Goal: Participate in discussion

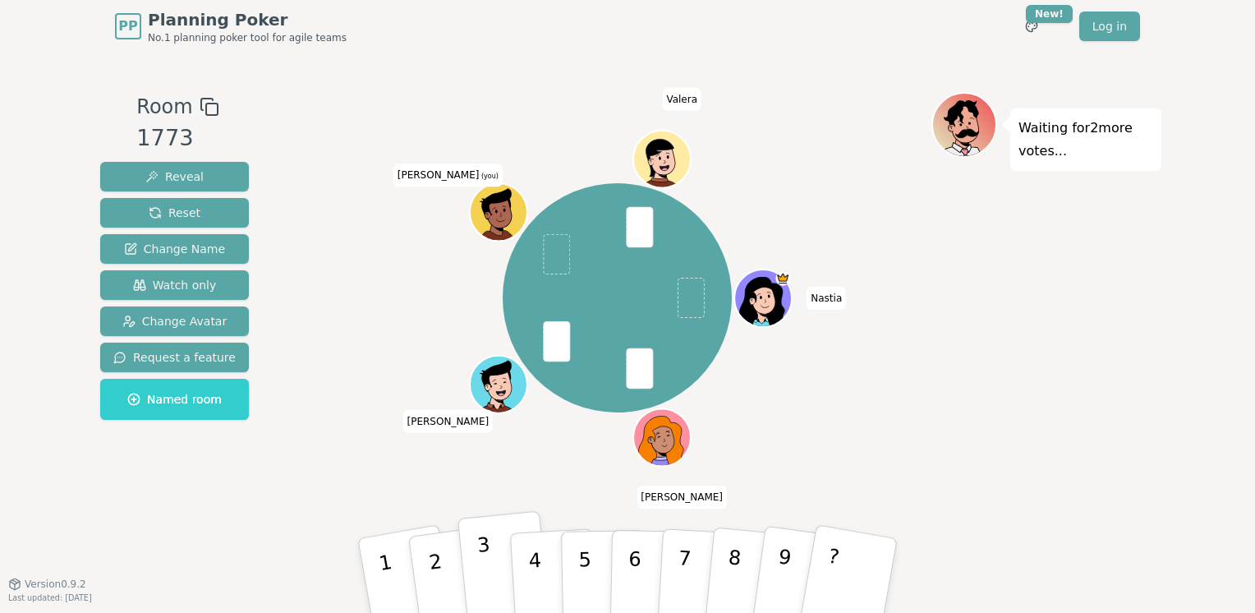
click at [489, 558] on button "3" at bounding box center [504, 576] width 94 height 131
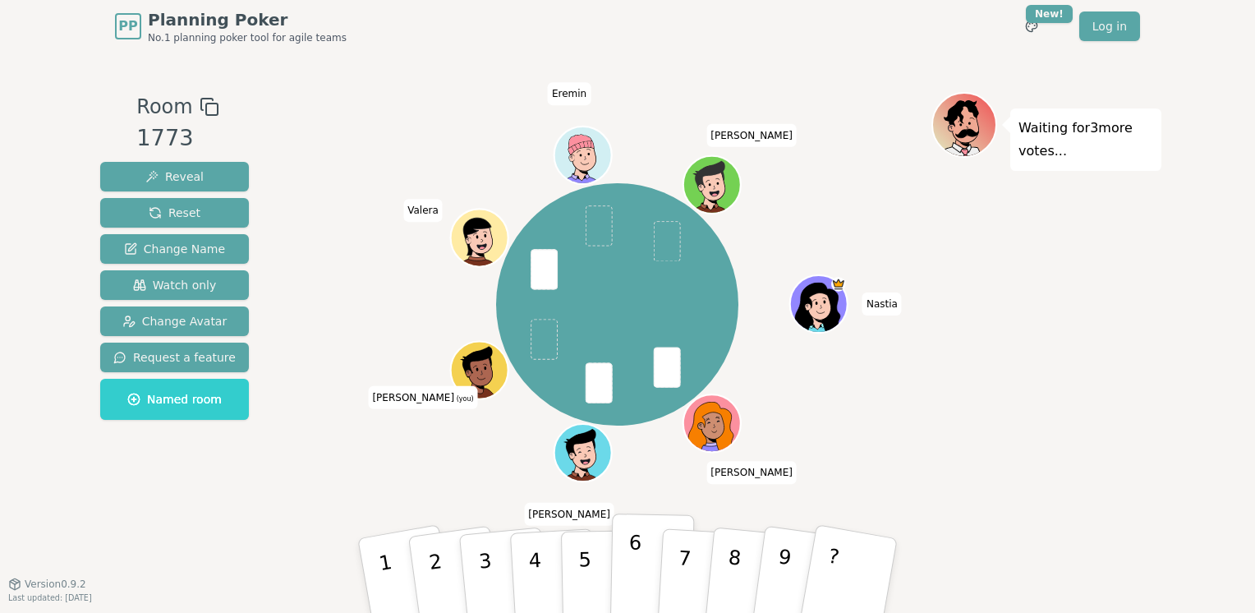
click at [634, 560] on p "6" at bounding box center [634, 575] width 14 height 89
click at [486, 559] on p "3" at bounding box center [486, 578] width 21 height 90
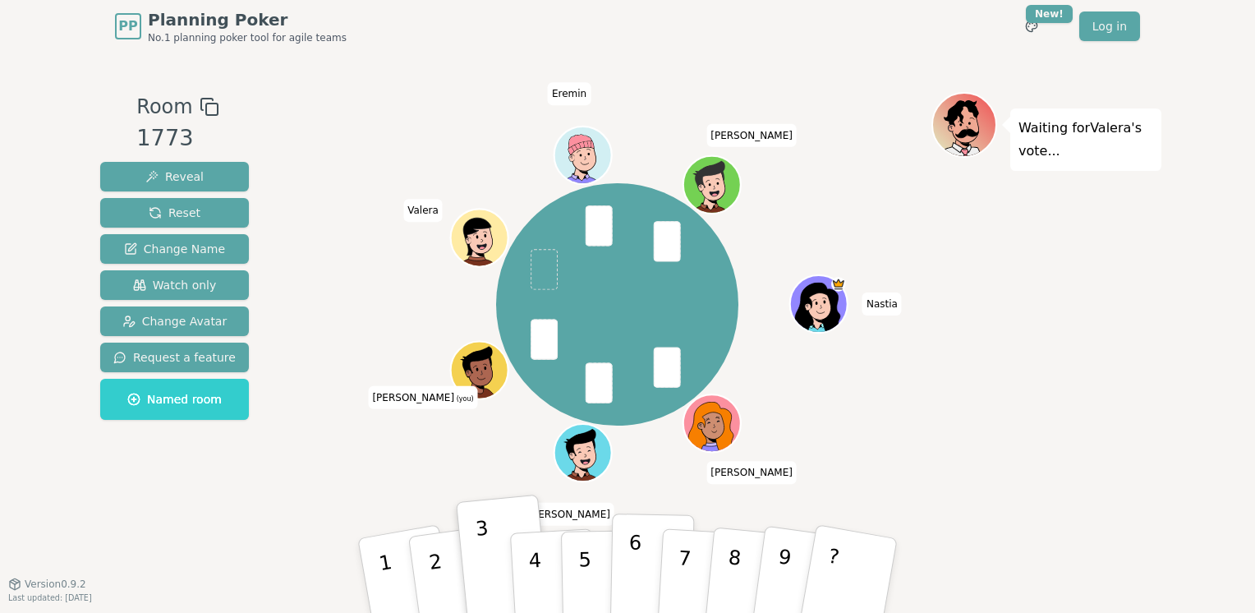
drag, startPoint x: 640, startPoint y: 571, endPoint x: 602, endPoint y: 532, distance: 54.0
click at [640, 572] on button "6" at bounding box center [651, 592] width 85 height 125
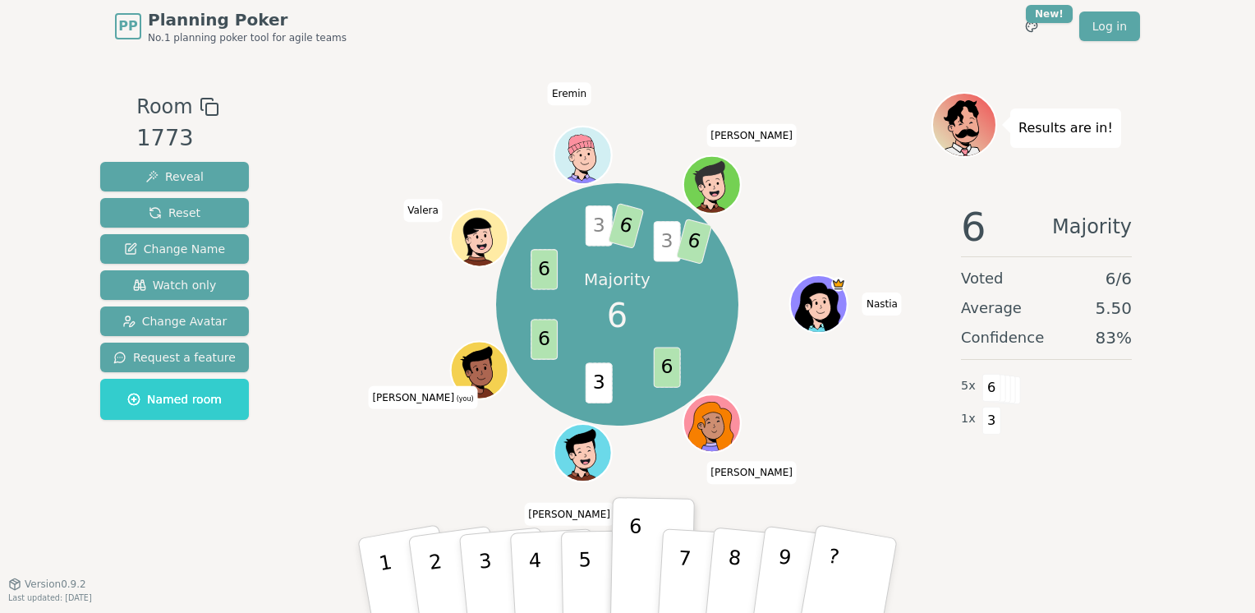
drag, startPoint x: 550, startPoint y: 296, endPoint x: 554, endPoint y: 278, distance: 18.4
click at [552, 288] on div "Majority 6 6 3 6 6 3 6 3 6 Nastia [PERSON_NAME] Alexey [PERSON_NAME] (you) [PER…" at bounding box center [617, 304] width 242 height 242
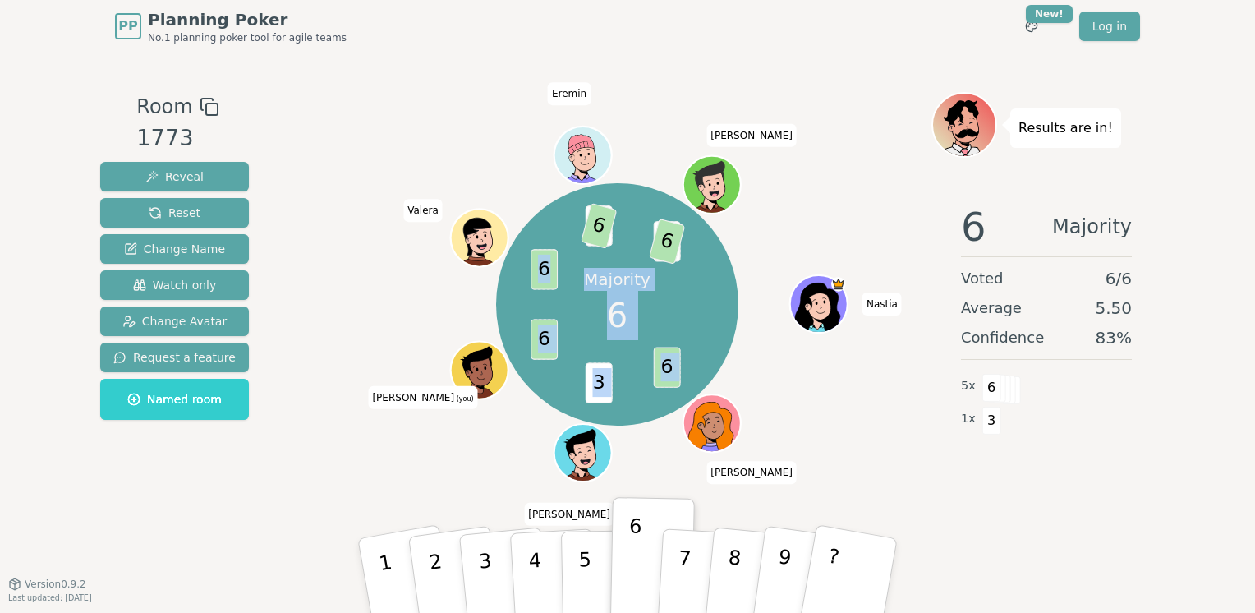
drag, startPoint x: 554, startPoint y: 278, endPoint x: 544, endPoint y: 272, distance: 10.7
click at [544, 272] on span "6" at bounding box center [544, 269] width 27 height 40
click at [547, 328] on span "6" at bounding box center [544, 339] width 27 height 40
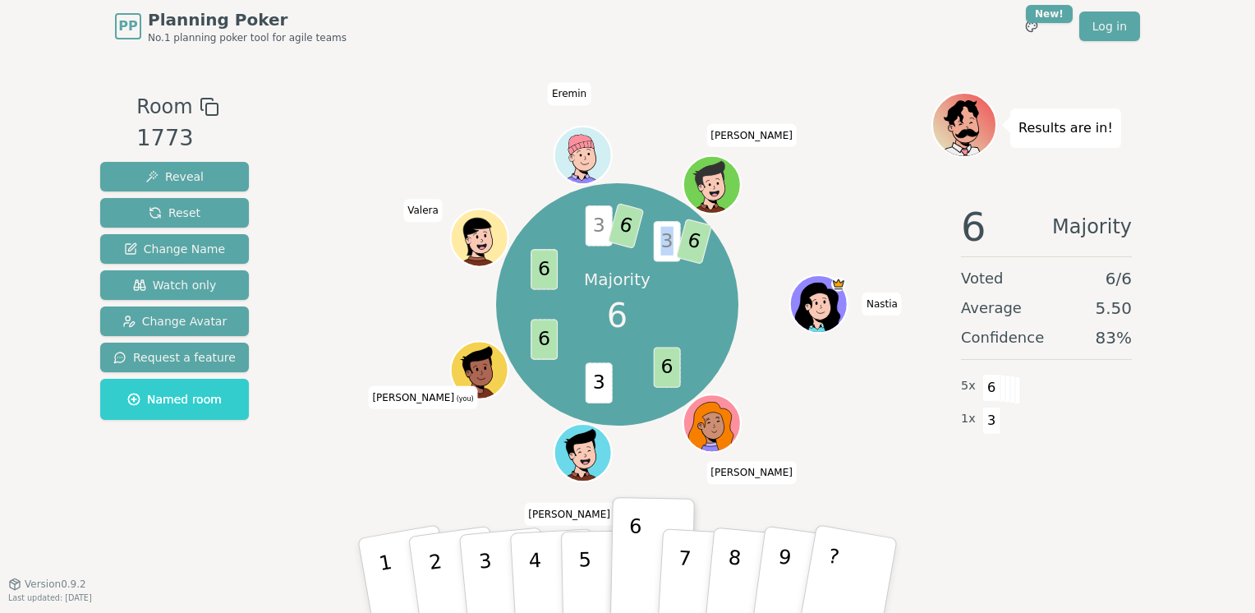
click at [670, 242] on span "3" at bounding box center [667, 241] width 27 height 40
drag, startPoint x: 670, startPoint y: 242, endPoint x: 659, endPoint y: 255, distance: 16.3
click at [659, 255] on span "3" at bounding box center [667, 241] width 27 height 40
click at [655, 255] on span "3" at bounding box center [667, 241] width 27 height 40
click at [668, 241] on span "3" at bounding box center [667, 241] width 27 height 40
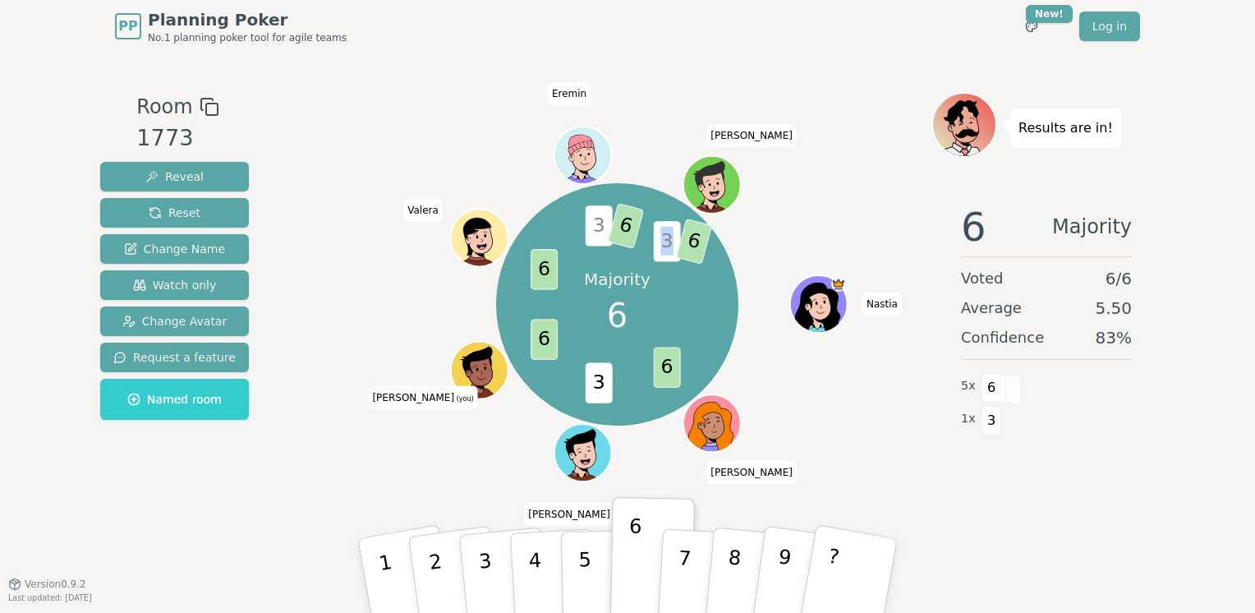
drag, startPoint x: 668, startPoint y: 241, endPoint x: 672, endPoint y: 258, distance: 17.7
click at [672, 258] on span "3" at bounding box center [667, 241] width 27 height 40
click at [668, 260] on span "3" at bounding box center [667, 241] width 27 height 40
drag, startPoint x: 664, startPoint y: 246, endPoint x: 670, endPoint y: 235, distance: 12.5
click at [670, 235] on span "3" at bounding box center [667, 241] width 27 height 40
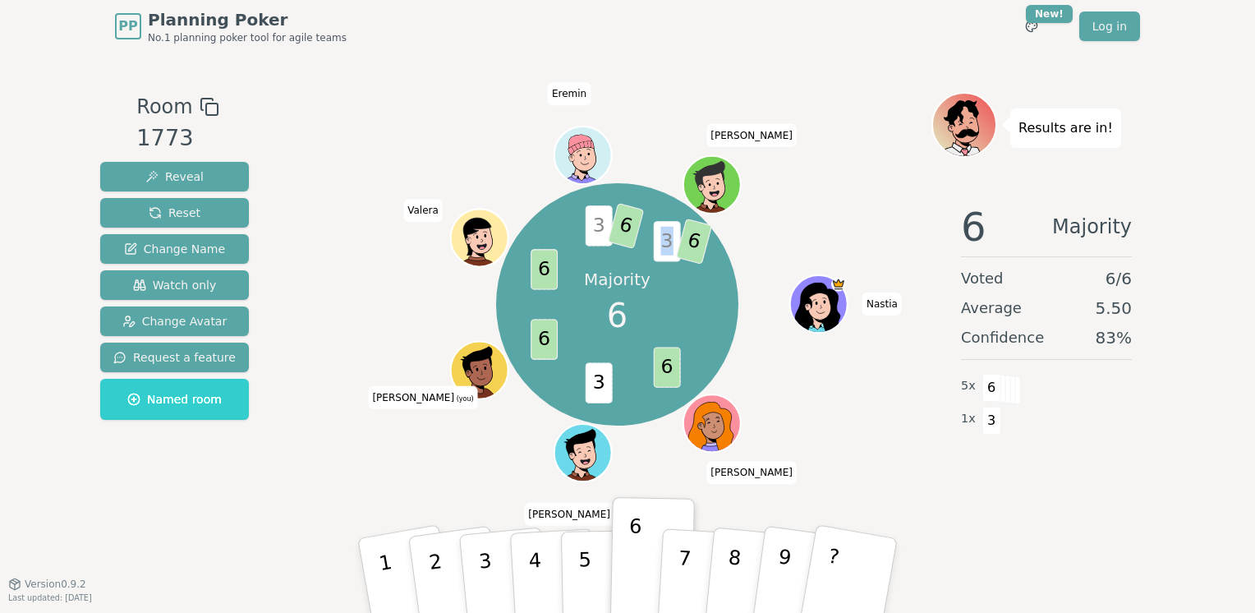
drag, startPoint x: 670, startPoint y: 235, endPoint x: 668, endPoint y: 258, distance: 23.1
click at [668, 258] on span "3" at bounding box center [667, 241] width 27 height 40
click at [664, 260] on span "3" at bounding box center [667, 241] width 27 height 40
drag, startPoint x: 664, startPoint y: 245, endPoint x: 671, endPoint y: 232, distance: 14.4
click at [671, 232] on span "3" at bounding box center [667, 241] width 27 height 40
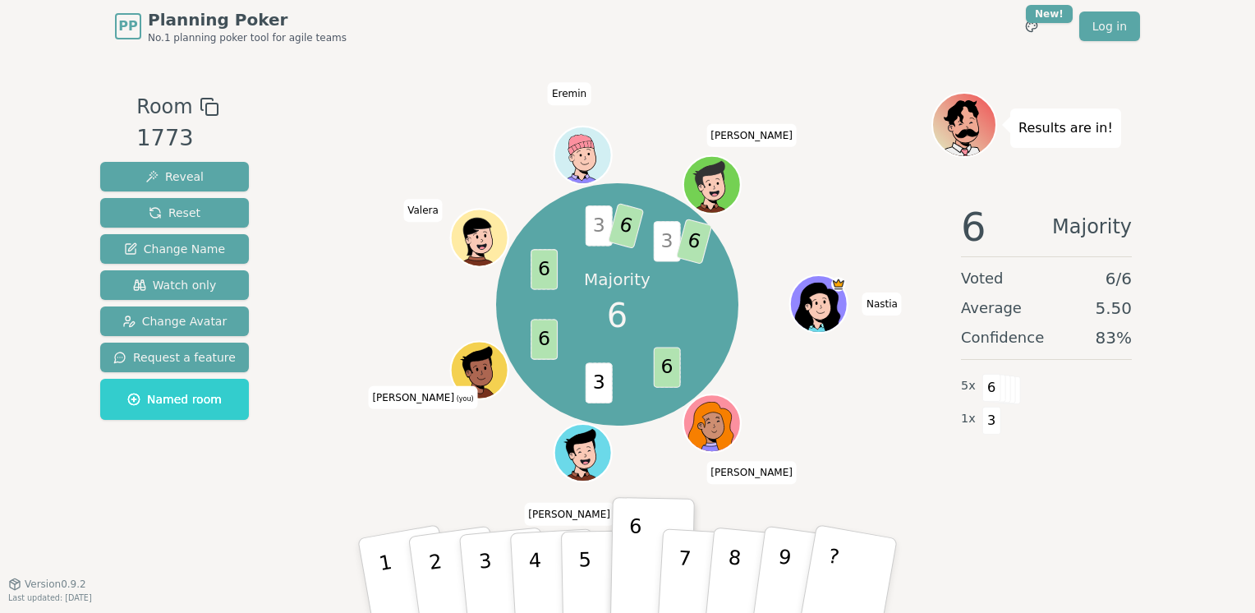
click at [676, 236] on span "6" at bounding box center [694, 241] width 37 height 46
drag, startPoint x: 657, startPoint y: 255, endPoint x: 673, endPoint y: 238, distance: 23.3
click at [673, 238] on span "3" at bounding box center [667, 241] width 27 height 40
drag, startPoint x: 673, startPoint y: 238, endPoint x: 666, endPoint y: 248, distance: 11.8
click at [666, 248] on span "3" at bounding box center [667, 241] width 27 height 40
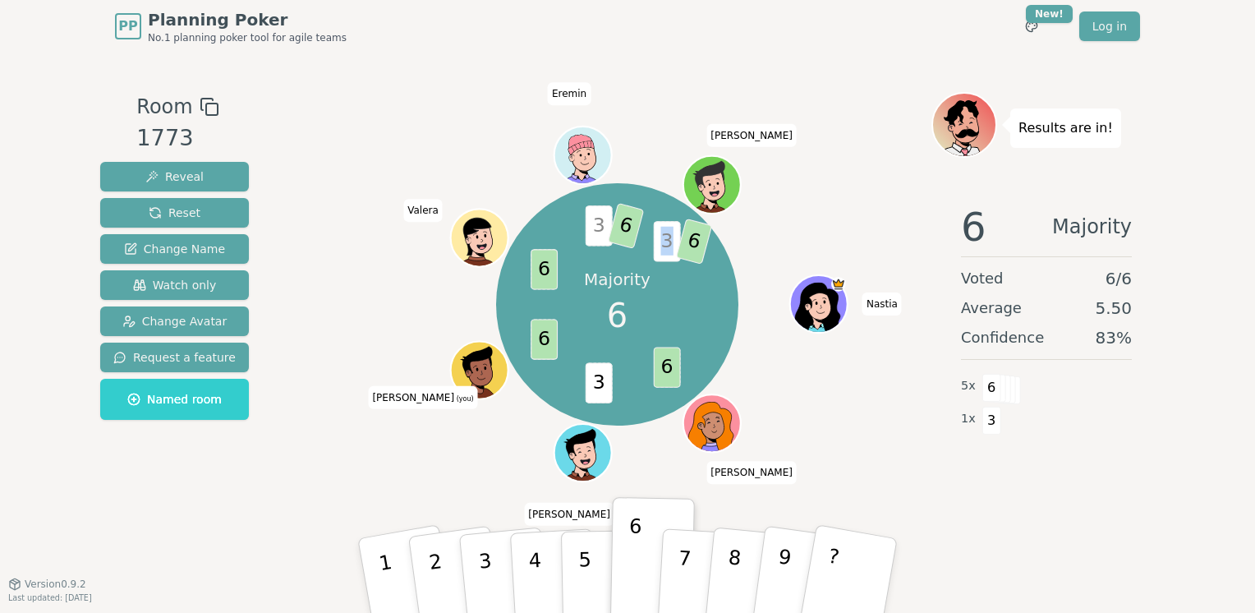
click at [655, 254] on span "3" at bounding box center [667, 241] width 27 height 40
drag, startPoint x: 660, startPoint y: 248, endPoint x: 673, endPoint y: 235, distance: 18.0
click at [673, 235] on span "3" at bounding box center [667, 241] width 27 height 40
drag, startPoint x: 673, startPoint y: 235, endPoint x: 693, endPoint y: 241, distance: 21.6
click at [693, 241] on span "6" at bounding box center [694, 241] width 37 height 46
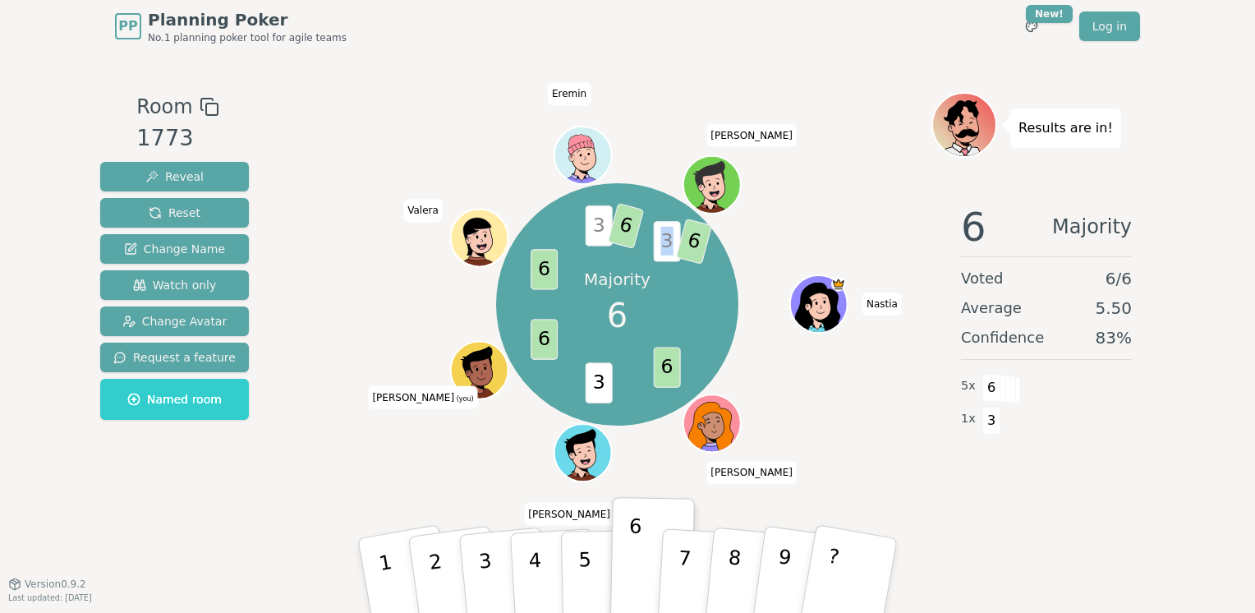
drag, startPoint x: 673, startPoint y: 234, endPoint x: 665, endPoint y: 245, distance: 13.5
click at [665, 245] on span "3" at bounding box center [667, 241] width 27 height 40
drag, startPoint x: 665, startPoint y: 245, endPoint x: 689, endPoint y: 242, distance: 23.9
click at [689, 242] on span "6" at bounding box center [694, 241] width 37 height 46
drag, startPoint x: 598, startPoint y: 374, endPoint x: 606, endPoint y: 389, distance: 17.6
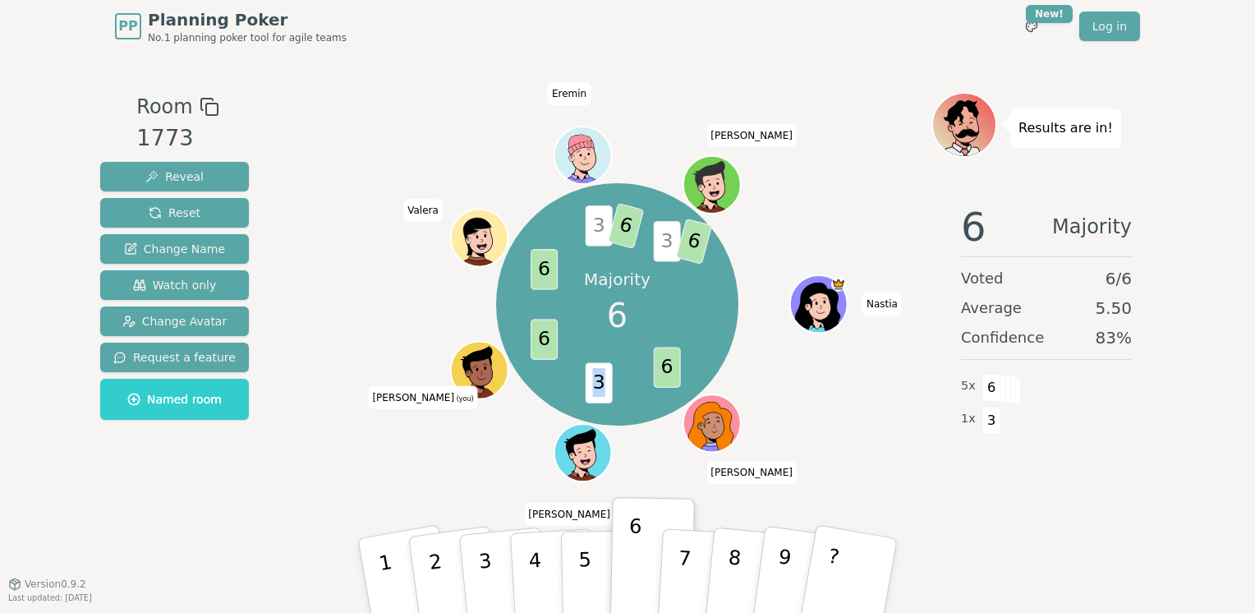
click at [606, 389] on span "3" at bounding box center [599, 382] width 27 height 40
drag, startPoint x: 606, startPoint y: 389, endPoint x: 598, endPoint y: 388, distance: 8.4
click at [598, 388] on span "3" at bounding box center [599, 382] width 27 height 40
click at [608, 380] on span "3" at bounding box center [599, 382] width 27 height 40
click at [601, 383] on span "3" at bounding box center [599, 382] width 27 height 40
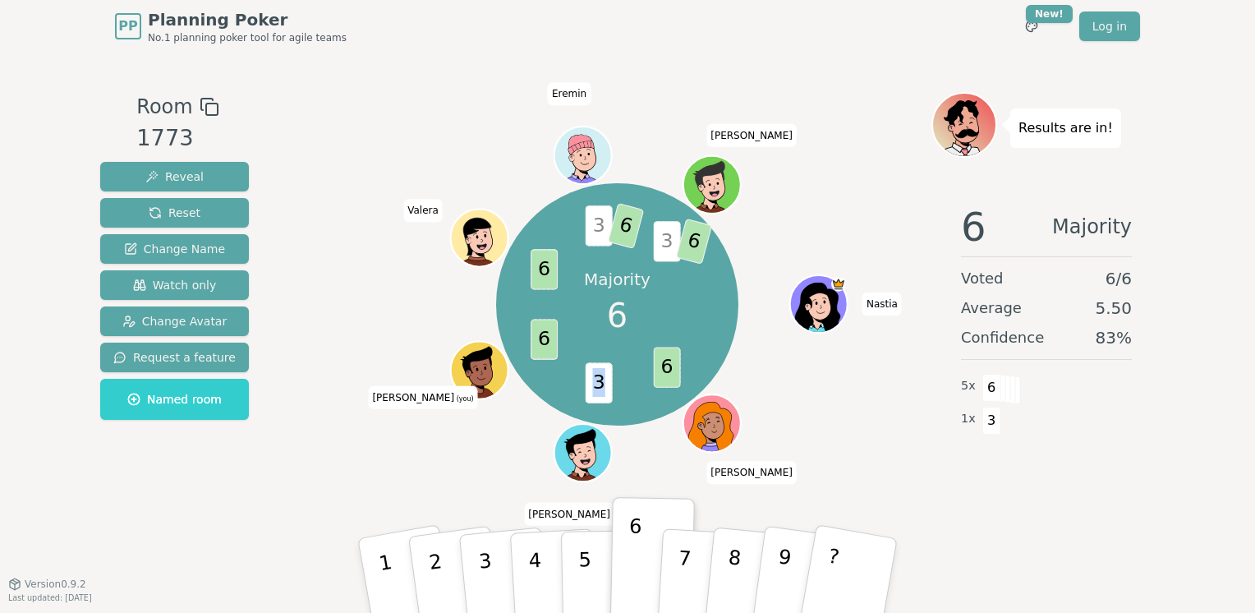
drag, startPoint x: 591, startPoint y: 393, endPoint x: 602, endPoint y: 369, distance: 26.1
click at [602, 369] on span "3" at bounding box center [599, 382] width 27 height 40
drag, startPoint x: 602, startPoint y: 369, endPoint x: 636, endPoint y: 376, distance: 34.5
click at [636, 376] on div "Majority 6 6 3 6 6 3 6 3 6 Nastia [PERSON_NAME] Alexey [PERSON_NAME] (you) [PER…" at bounding box center [617, 304] width 242 height 242
drag, startPoint x: 595, startPoint y: 381, endPoint x: 609, endPoint y: 366, distance: 20.3
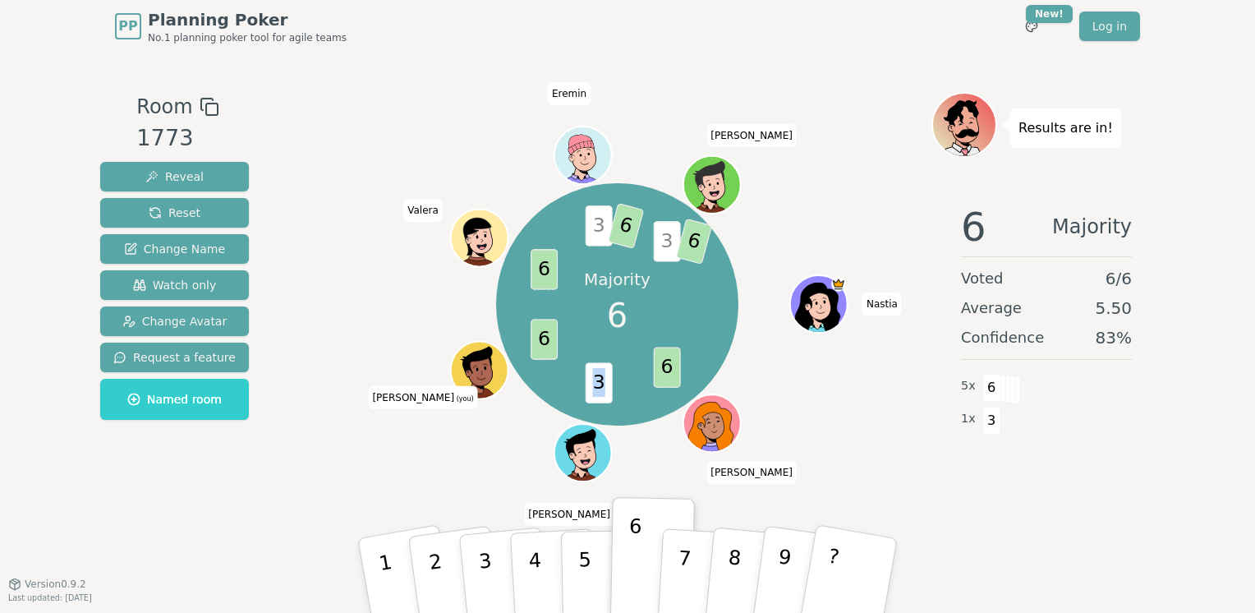
click at [609, 366] on span "3" at bounding box center [599, 382] width 27 height 40
drag, startPoint x: 609, startPoint y: 366, endPoint x: 581, endPoint y: 403, distance: 46.3
click at [581, 403] on div "Majority 6 6 3 6 6 3 6 3 6 Nastia [PERSON_NAME] Alexey [PERSON_NAME] (you) [PER…" at bounding box center [617, 304] width 242 height 242
click at [623, 360] on div "Majority 6 6 3 6 6 3 6 3 6 Nastia [PERSON_NAME] Alexey [PERSON_NAME] (you) [PER…" at bounding box center [617, 304] width 242 height 242
drag, startPoint x: 623, startPoint y: 360, endPoint x: 621, endPoint y: 388, distance: 28.0
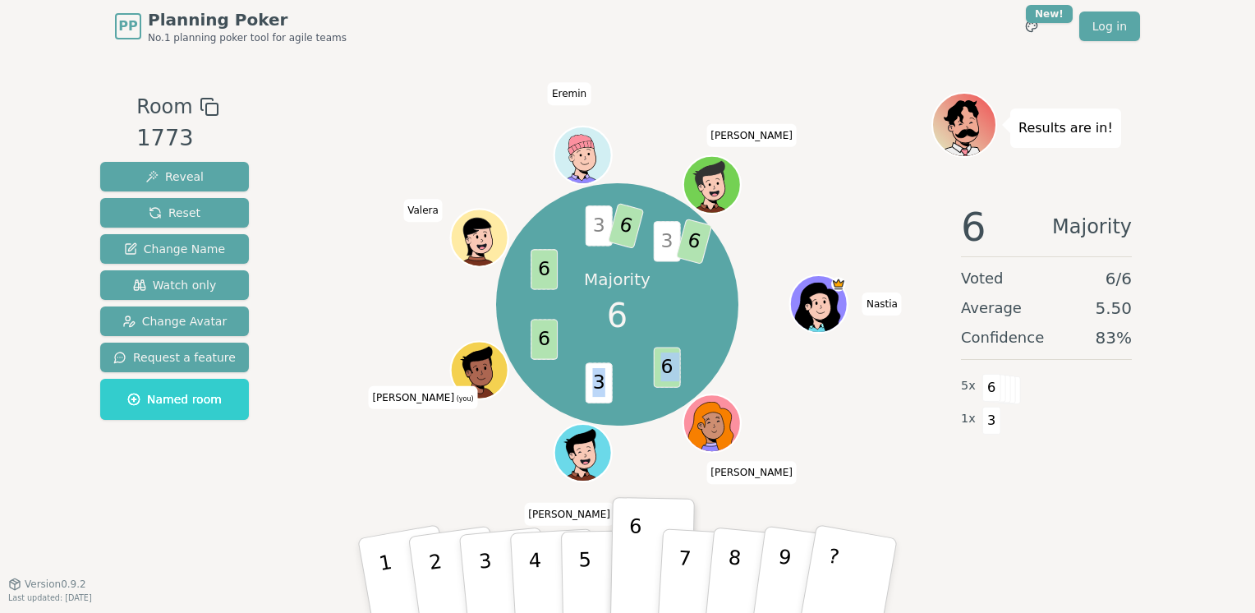
click at [622, 387] on div "Majority 6 6 3 6 6 3 6 3 6 Nastia [PERSON_NAME] Alexey [PERSON_NAME] (you) [PER…" at bounding box center [617, 304] width 242 height 242
click at [581, 389] on div "Majority 6 6 3 6 6 3 6 3 6 Nastia [PERSON_NAME] Alexey [PERSON_NAME] (you) [PER…" at bounding box center [617, 304] width 242 height 242
click at [612, 359] on div "Majority 6 6 3 6 6 3 6 3 6 Nastia [PERSON_NAME] Alexey [PERSON_NAME] (you) [PER…" at bounding box center [617, 304] width 242 height 242
drag, startPoint x: 612, startPoint y: 359, endPoint x: 612, endPoint y: 384, distance: 24.6
click at [612, 384] on span "3" at bounding box center [599, 382] width 27 height 40
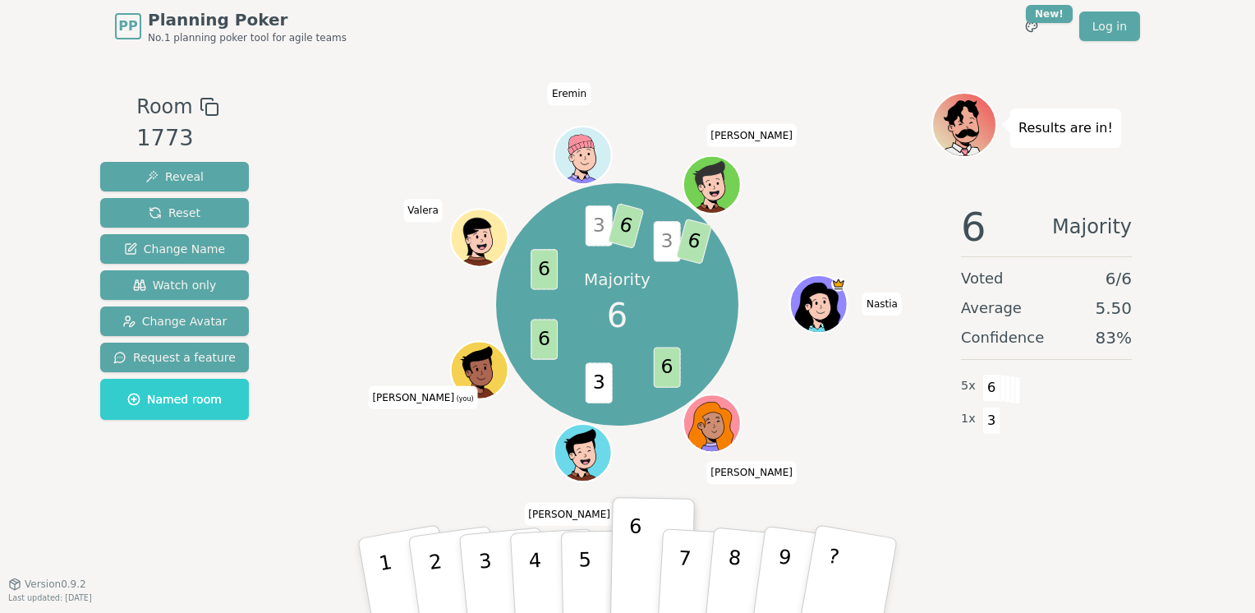
click at [590, 396] on span "3" at bounding box center [599, 382] width 27 height 40
click at [603, 374] on span "3" at bounding box center [599, 382] width 27 height 40
drag, startPoint x: 603, startPoint y: 374, endPoint x: 608, endPoint y: 387, distance: 13.3
click at [616, 379] on div "Majority 6 6 3 6 6 3 6 3 6 Nastia [PERSON_NAME] Alexey [PERSON_NAME] (you) [PER…" at bounding box center [617, 304] width 242 height 242
drag, startPoint x: 591, startPoint y: 395, endPoint x: 604, endPoint y: 378, distance: 21.7
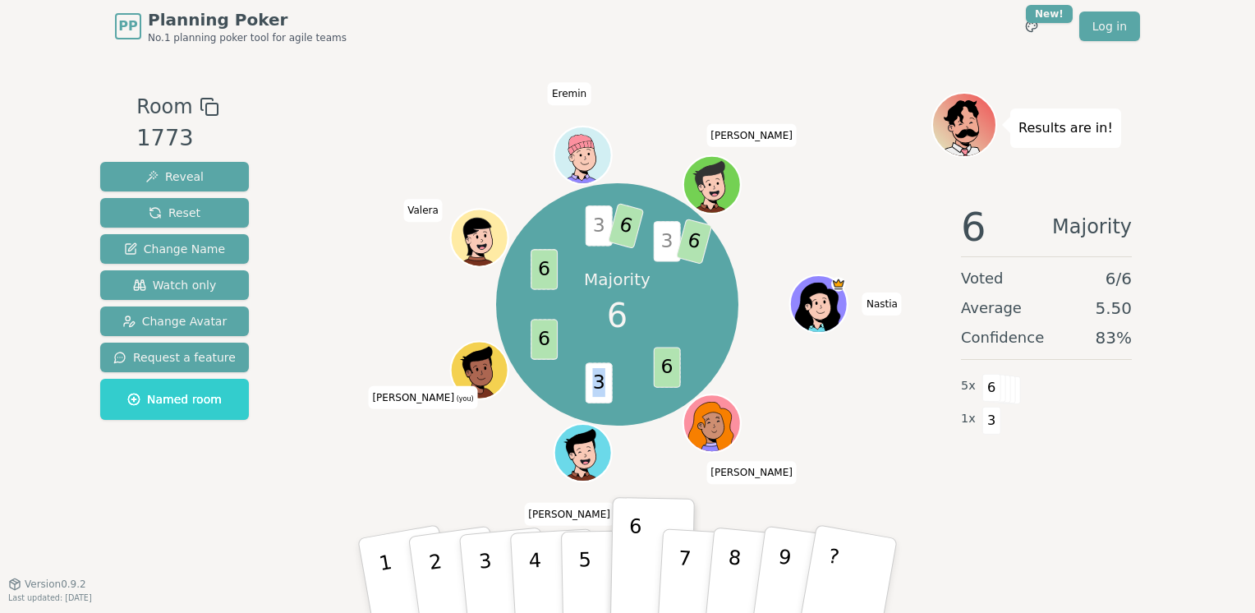
click at [604, 378] on span "3" at bounding box center [599, 382] width 27 height 40
drag, startPoint x: 604, startPoint y: 378, endPoint x: 616, endPoint y: 379, distance: 11.6
click at [616, 379] on div "Majority 6 6 3 6 6 3 6 3 6 Nastia [PERSON_NAME] Alexey [PERSON_NAME] (you) [PER…" at bounding box center [617, 304] width 242 height 242
drag, startPoint x: 591, startPoint y: 393, endPoint x: 608, endPoint y: 378, distance: 22.1
click at [608, 378] on span "3" at bounding box center [599, 382] width 27 height 40
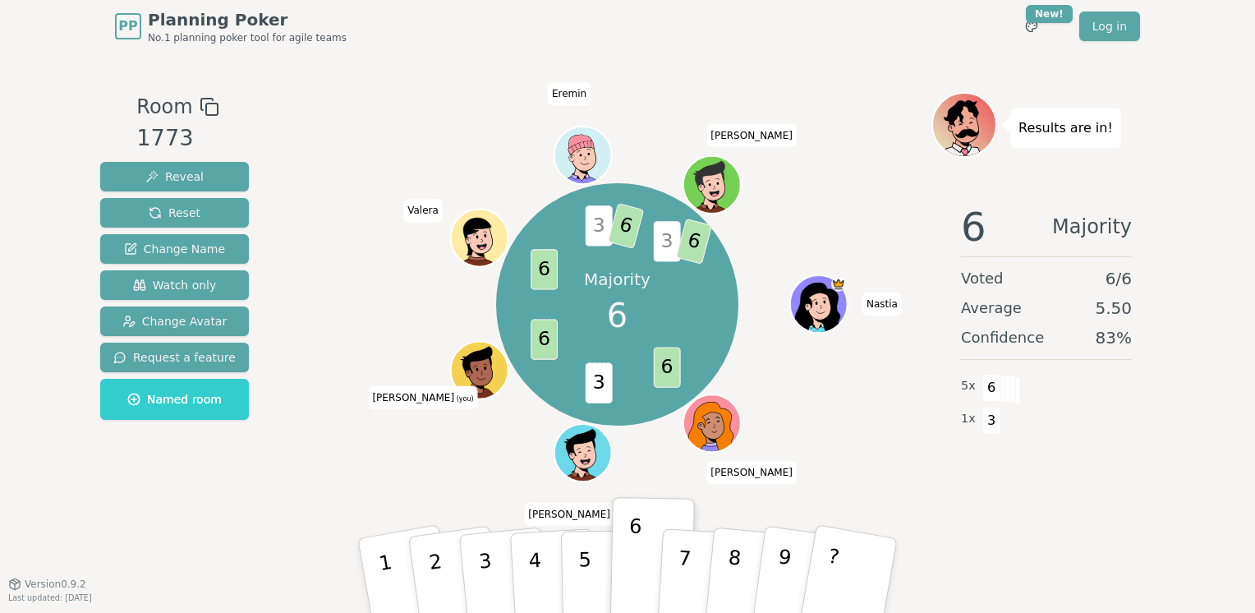
drag, startPoint x: 608, startPoint y: 378, endPoint x: 607, endPoint y: 393, distance: 14.8
click at [618, 387] on div "Majority 6 6 3 6 6 3 6 3 6 Nastia [PERSON_NAME] Alexey [PERSON_NAME] (you) [PER…" at bounding box center [617, 304] width 242 height 242
drag, startPoint x: 588, startPoint y: 396, endPoint x: 609, endPoint y: 379, distance: 26.3
click at [609, 379] on span "3" at bounding box center [599, 382] width 27 height 40
drag, startPoint x: 609, startPoint y: 379, endPoint x: 618, endPoint y: 384, distance: 10.7
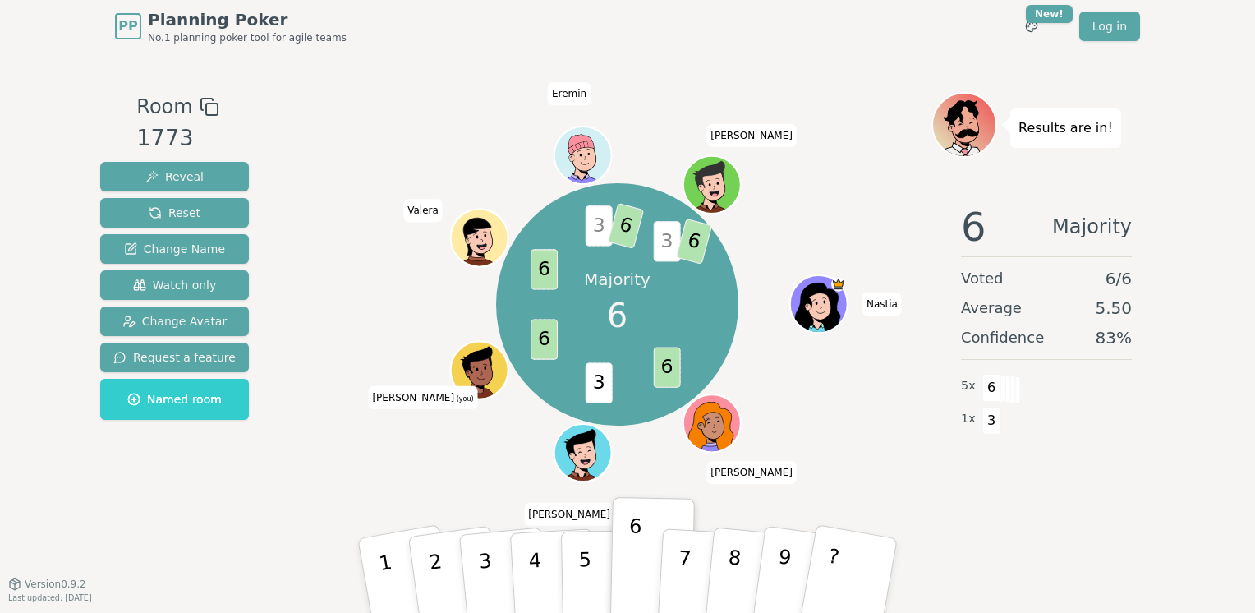
click at [618, 384] on div "Majority 6 6 3 6 6 3 6 3 6 Nastia [PERSON_NAME] Alexey [PERSON_NAME] (you) [PER…" at bounding box center [617, 304] width 242 height 242
click at [604, 379] on span "3" at bounding box center [599, 382] width 27 height 40
drag, startPoint x: 604, startPoint y: 379, endPoint x: 611, endPoint y: 388, distance: 11.2
click at [615, 385] on div "Majority 6 6 3 6 6 3 6 3 6 Nastia [PERSON_NAME] Alexey [PERSON_NAME] (you) [PER…" at bounding box center [617, 304] width 242 height 242
drag, startPoint x: 591, startPoint y: 393, endPoint x: 603, endPoint y: 374, distance: 21.4
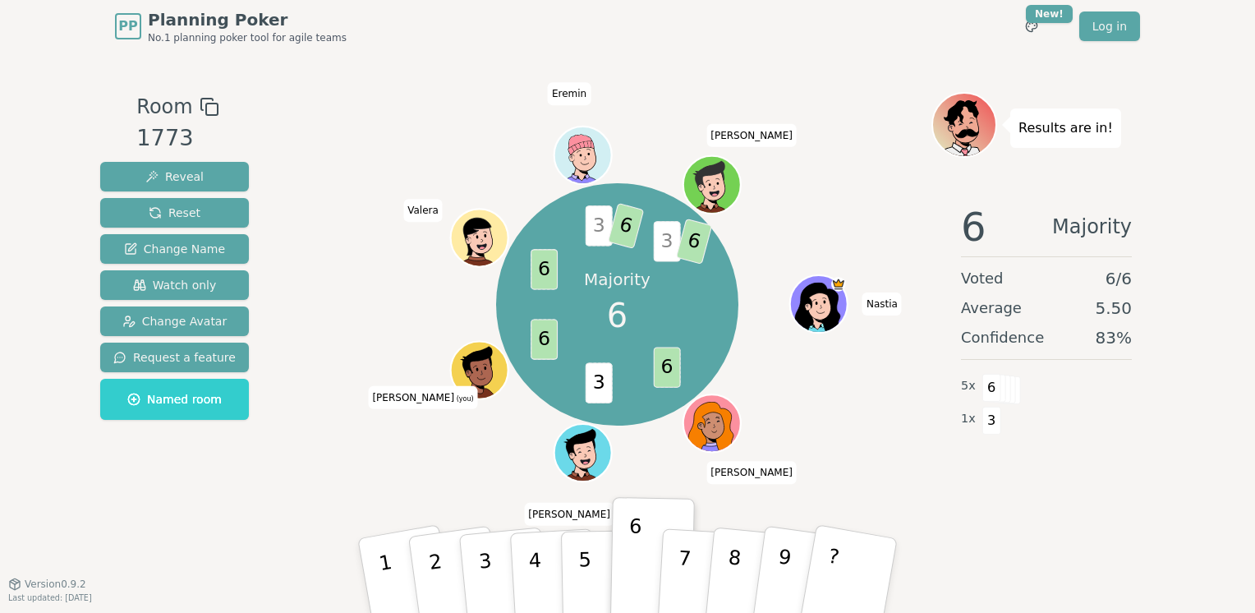
click at [603, 374] on span "3" at bounding box center [599, 382] width 27 height 40
drag
click at [614, 388] on div "Majority 6 6 3 6 6 3 6 3 6 Nastia [PERSON_NAME] Alexey [PERSON_NAME] (you) [PER…" at bounding box center [617, 304] width 242 height 242
click at [599, 383] on span "3" at bounding box center [599, 382] width 27 height 40
click at [615, 387] on div "Majority 6 6 3 6 6 3 6 3 6 Nastia [PERSON_NAME] Alexey [PERSON_NAME] (you) [PER…" at bounding box center [617, 304] width 242 height 242
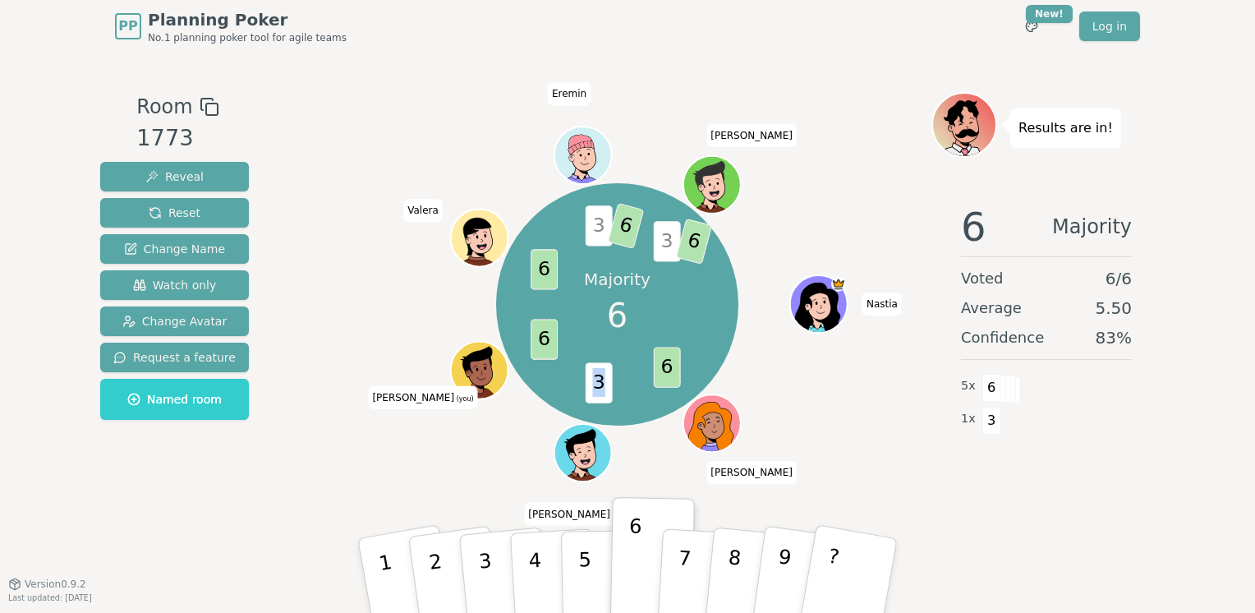
click at [609, 372] on span "3" at bounding box center [599, 382] width 27 height 40
click at [621, 389] on div "Majority 6 6 3 6 6 3 6 3 6 Nastia [PERSON_NAME] Alexey [PERSON_NAME] (you) [PER…" at bounding box center [617, 304] width 242 height 242
click at [608, 370] on span "3" at bounding box center [599, 382] width 27 height 40
click at [628, 384] on div "Majority 6 6 3 6 6 3 6 3 6 Nastia [PERSON_NAME] Alexey [PERSON_NAME] (you) [PER…" at bounding box center [617, 304] width 242 height 242
click at [608, 376] on span "3" at bounding box center [599, 382] width 27 height 40
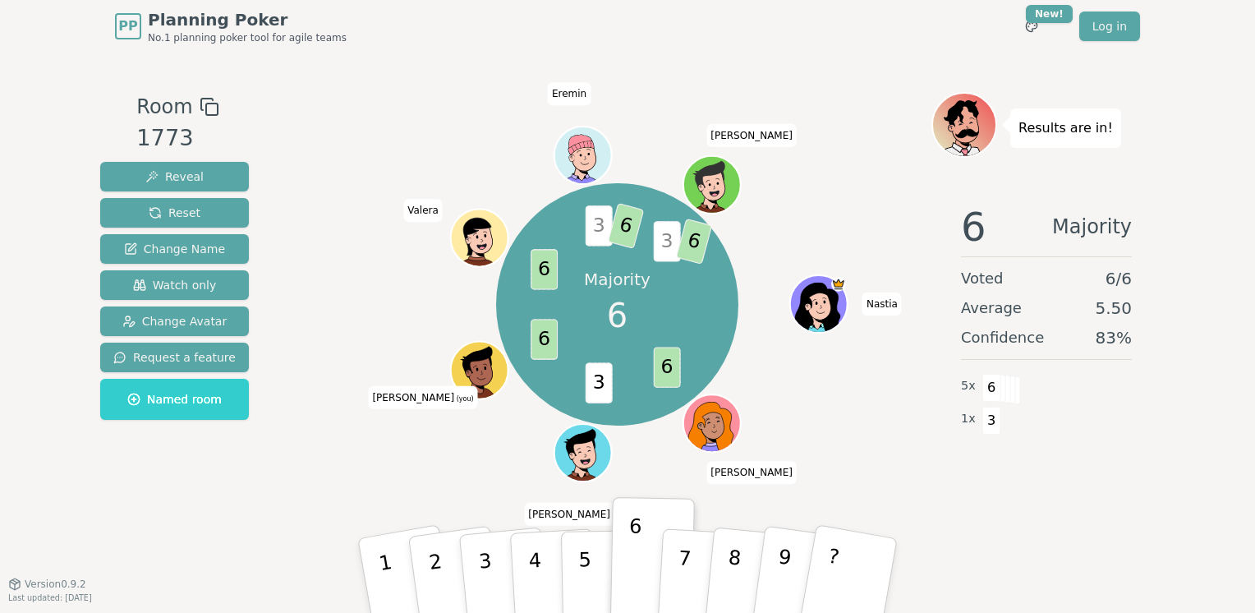
click at [620, 389] on div "Majority 6 6 3 6 6 3 6 3 6 Nastia [PERSON_NAME] Alexey [PERSON_NAME] (you) [PER…" at bounding box center [617, 304] width 242 height 242
click at [613, 376] on span "3" at bounding box center [599, 382] width 27 height 40
click at [611, 371] on span "3" at bounding box center [599, 382] width 27 height 40
click at [596, 373] on span "3" at bounding box center [599, 382] width 27 height 40
click at [620, 383] on div "Majority 6 6 3 6 6 3 6 3 6 Nastia [PERSON_NAME] Alexey [PERSON_NAME] (you) [PER…" at bounding box center [617, 304] width 242 height 242
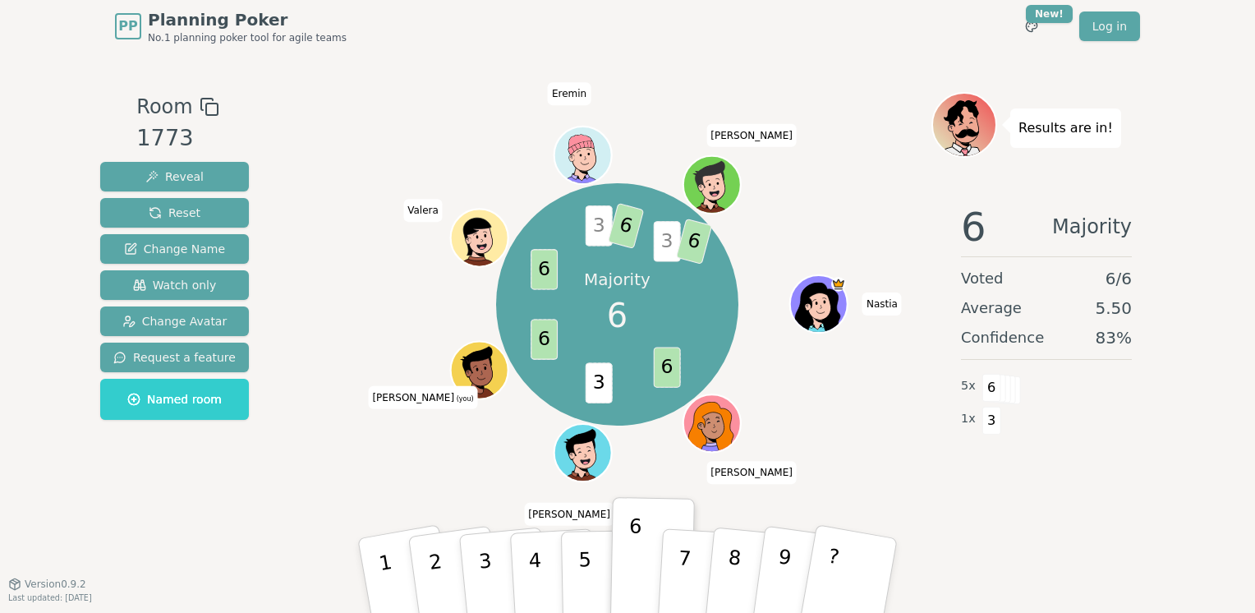
click at [593, 375] on span "3" at bounding box center [599, 382] width 27 height 40
click at [607, 393] on span "3" at bounding box center [599, 382] width 27 height 40
click at [605, 396] on span "3" at bounding box center [599, 382] width 27 height 40
click at [618, 393] on div "Majority 6 6 3 6 6 3 6 3 6 Nastia [PERSON_NAME] Alexey [PERSON_NAME] (you) [PER…" at bounding box center [617, 304] width 242 height 242
click at [606, 393] on span "3" at bounding box center [599, 382] width 27 height 40
